Goal: Task Accomplishment & Management: Manage account settings

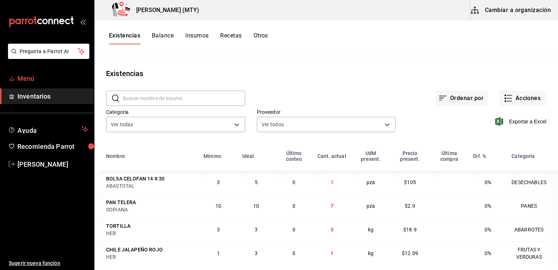
click at [43, 79] on span "Menú" at bounding box center [52, 78] width 71 height 10
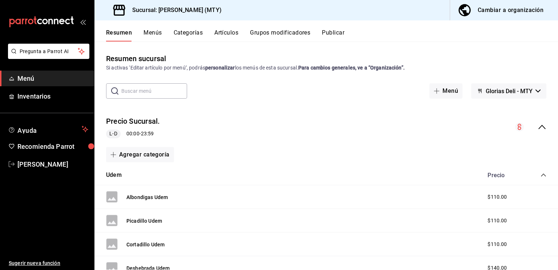
click at [196, 32] on button "Categorías" at bounding box center [188, 35] width 29 height 12
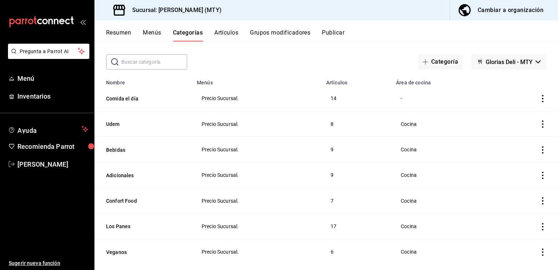
scroll to position [42, 0]
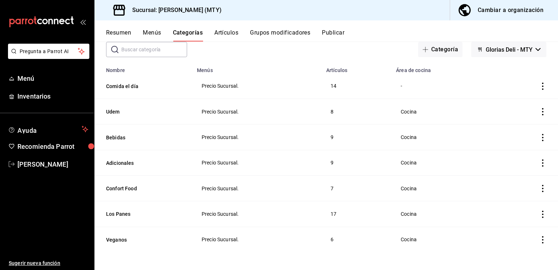
click at [542, 216] on icon "actions" at bounding box center [542, 213] width 1 height 7
click at [439, 211] on div at bounding box center [279, 135] width 558 height 270
click at [123, 213] on button "Los Panes" at bounding box center [142, 213] width 73 height 7
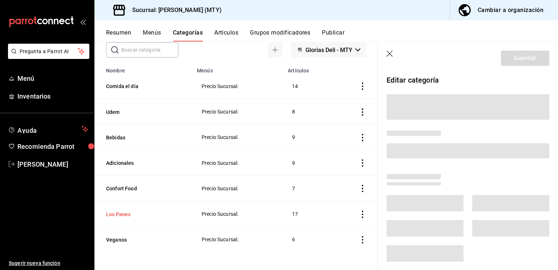
scroll to position [41, 0]
click at [389, 53] on icon "button" at bounding box center [390, 54] width 7 height 7
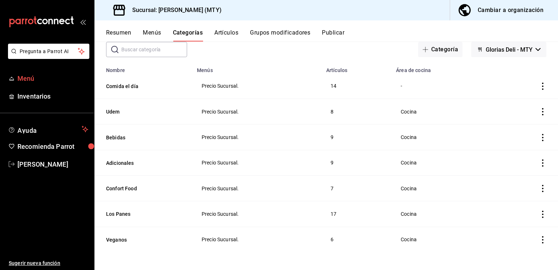
click at [29, 80] on span "Menú" at bounding box center [52, 78] width 71 height 10
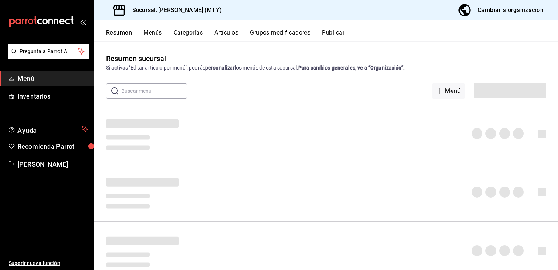
click at [152, 31] on button "Menús" at bounding box center [153, 35] width 18 height 12
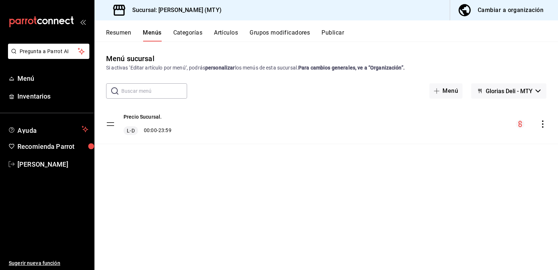
click at [232, 32] on button "Artículos" at bounding box center [226, 35] width 24 height 12
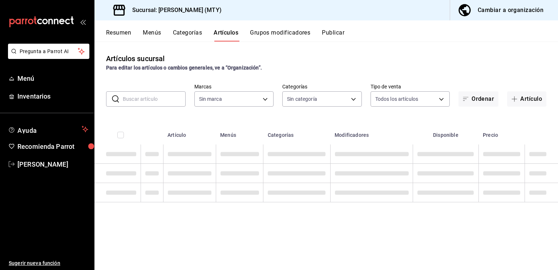
type input "6971d051-9846-4dd6-96a0-1925e9904937"
type input "7a949e4d-b435-4479-a49f-19cd1124e38d,d5c156fc-b1ec-4b3c-8e52-ad6cd9502f1f,e8ab9…"
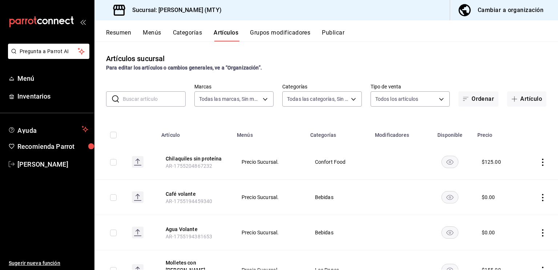
click at [138, 100] on input "text" at bounding box center [154, 99] width 63 height 15
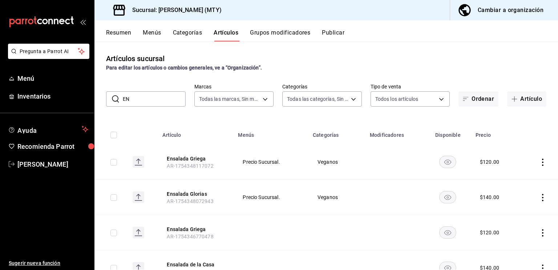
type input "E"
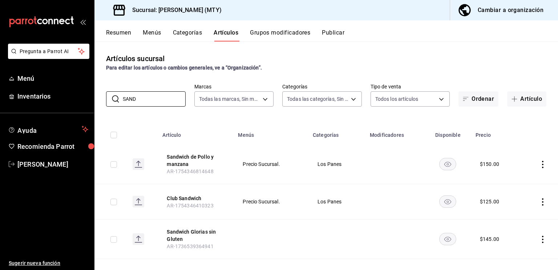
type input "SAND"
click at [449, 165] on rect "availability-product" at bounding box center [448, 164] width 17 height 12
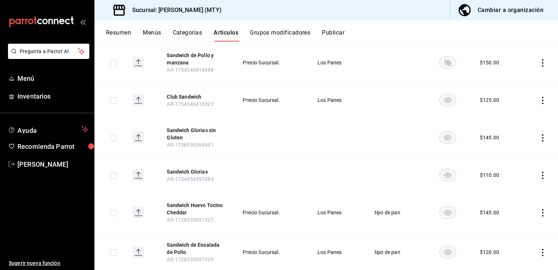
scroll to position [102, 0]
